Goal: Task Accomplishment & Management: Complete application form

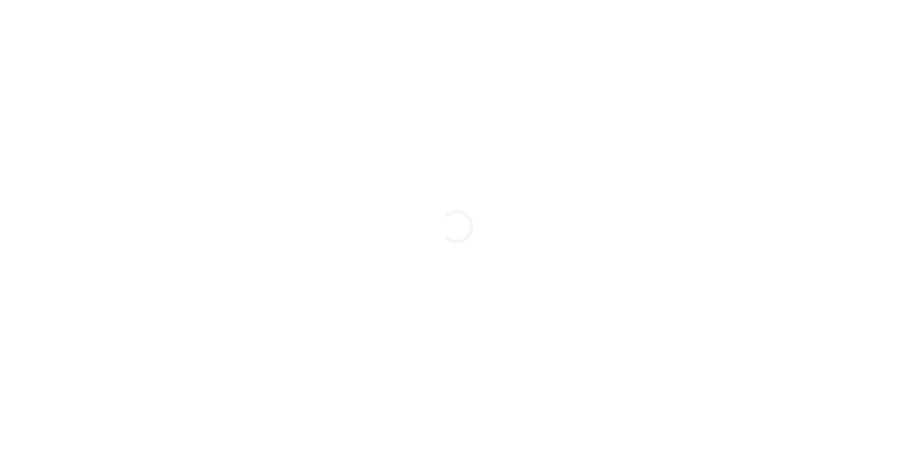
click at [512, 297] on div "Loading..." at bounding box center [456, 226] width 913 height 453
drag, startPoint x: 616, startPoint y: 278, endPoint x: 735, endPoint y: 331, distance: 130.4
click at [735, 331] on div "Loading..." at bounding box center [456, 226] width 913 height 453
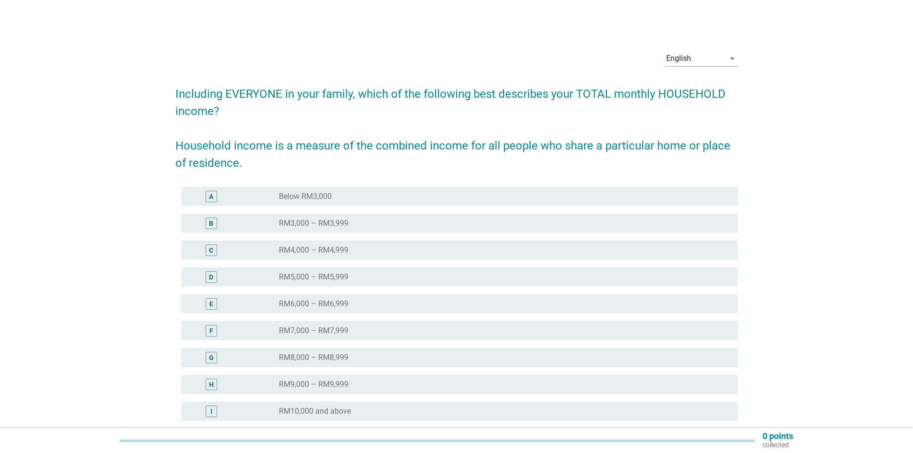
click at [353, 245] on div "radio_button_unchecked RM4,000 – RM4,999" at bounding box center [504, 249] width 451 height 11
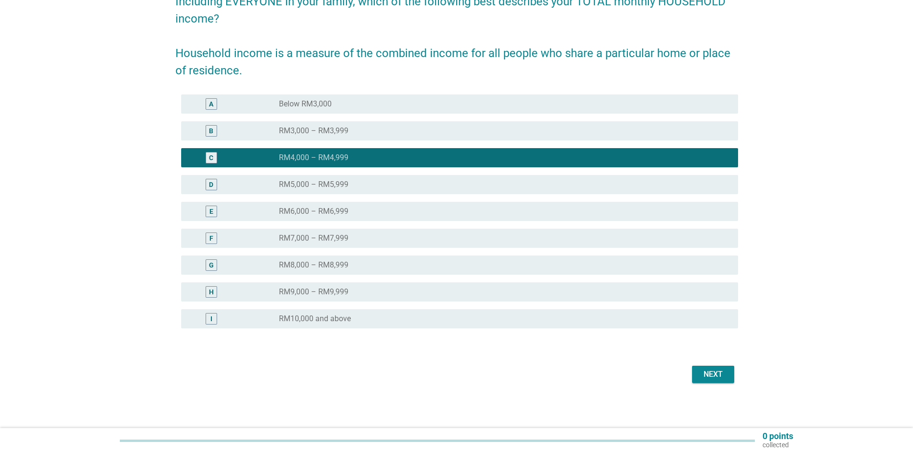
scroll to position [93, 0]
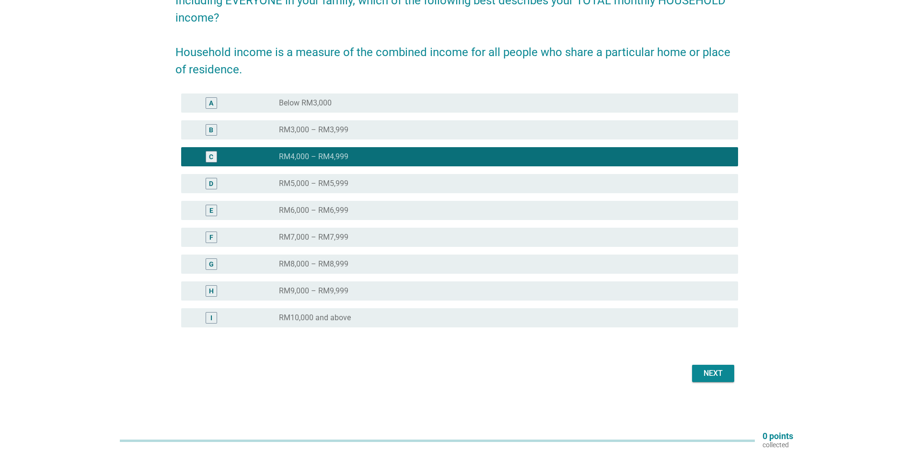
click at [707, 366] on button "Next" at bounding box center [713, 373] width 42 height 17
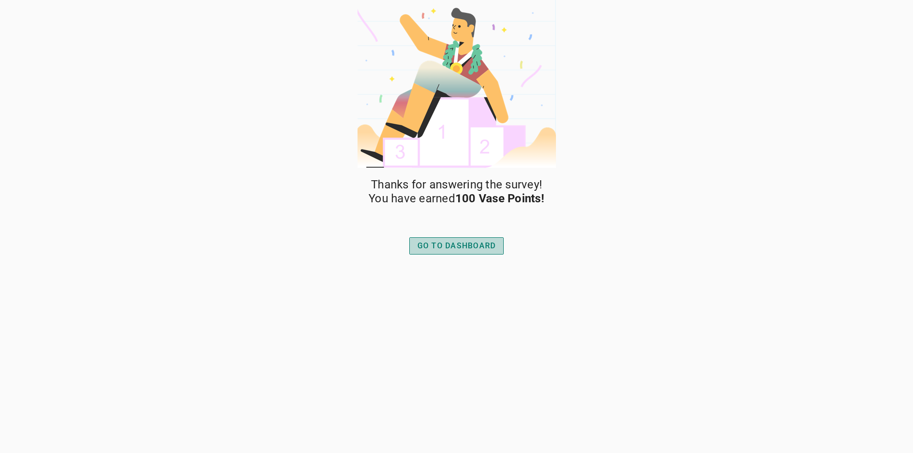
click at [469, 241] on div "GO TO DASHBOARD" at bounding box center [456, 245] width 79 height 11
